Goal: Navigation & Orientation: Go to known website

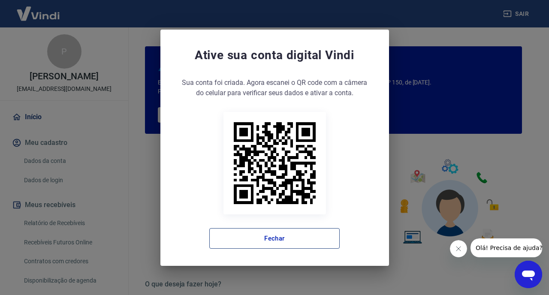
click at [282, 236] on button "Fechar" at bounding box center [274, 238] width 130 height 21
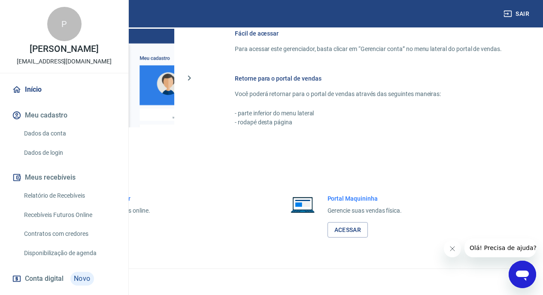
scroll to position [498, 0]
click at [115, 235] on link "Acessar" at bounding box center [94, 230] width 41 height 16
